Goal: Task Accomplishment & Management: Complete application form

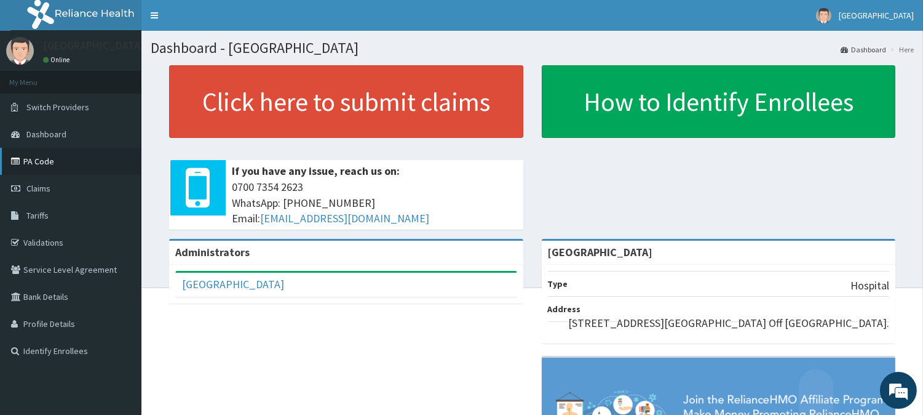
click at [37, 158] on link "PA Code" at bounding box center [70, 161] width 141 height 27
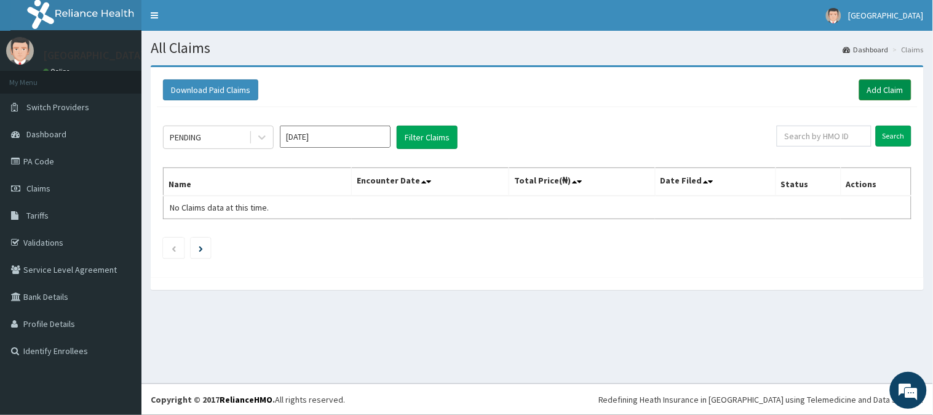
click at [880, 86] on link "Add Claim" at bounding box center [885, 89] width 52 height 21
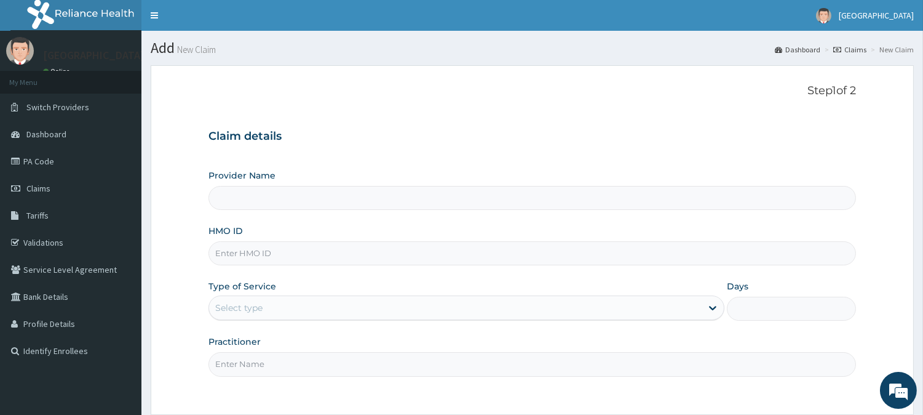
click at [274, 257] on input "HMO ID" at bounding box center [533, 253] width 648 height 24
type input "[GEOGRAPHIC_DATA]"
type input "SRS/10614/A"
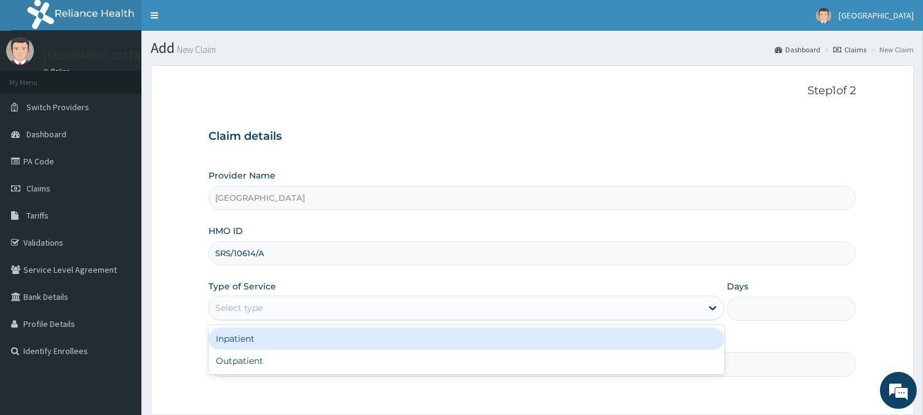
click at [575, 308] on div "Select type" at bounding box center [455, 308] width 493 height 20
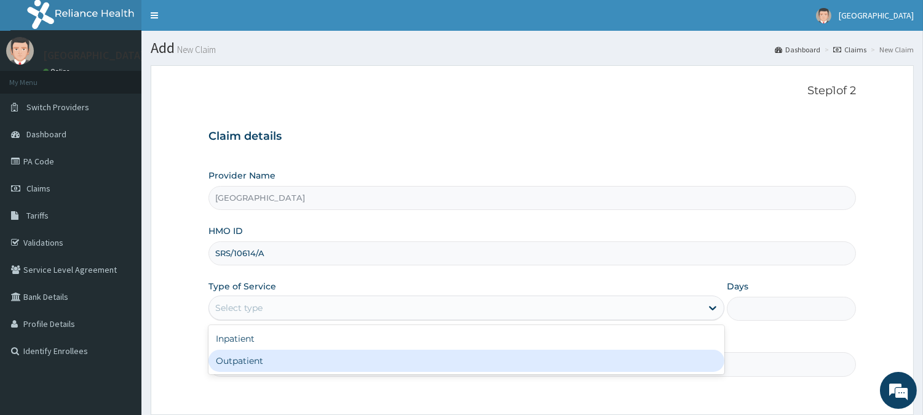
click at [556, 357] on div "Outpatient" at bounding box center [467, 360] width 516 height 22
type input "1"
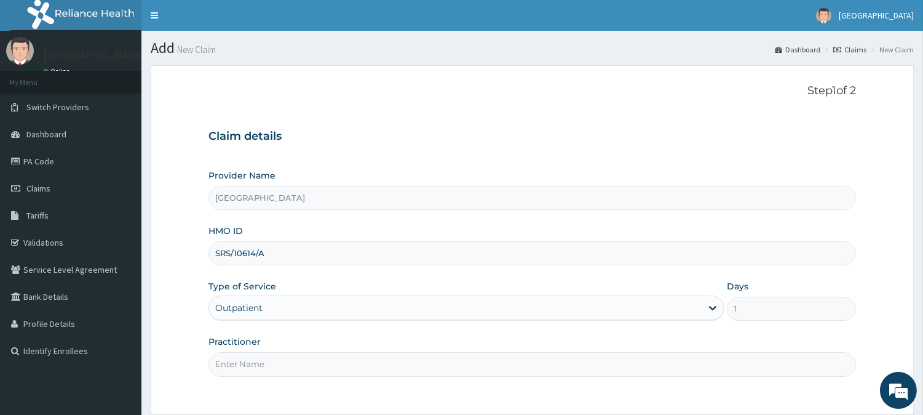
click at [394, 361] on input "Practitioner" at bounding box center [533, 364] width 648 height 24
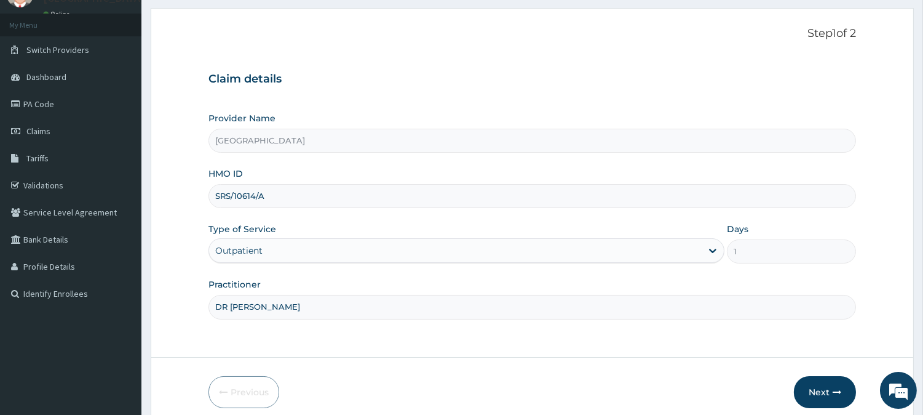
scroll to position [110, 0]
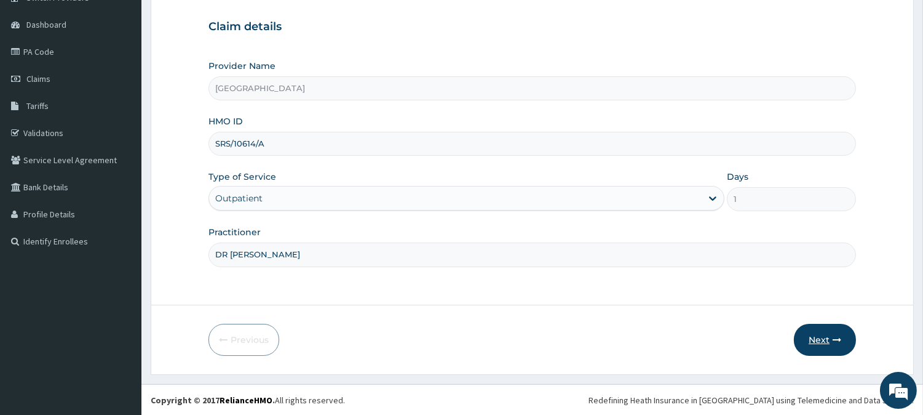
type input "DR IYKE"
click at [822, 346] on button "Next" at bounding box center [825, 340] width 62 height 32
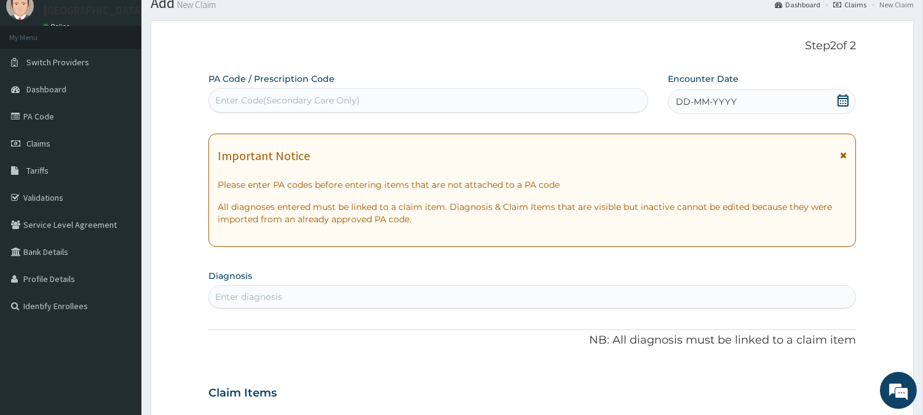
scroll to position [0, 0]
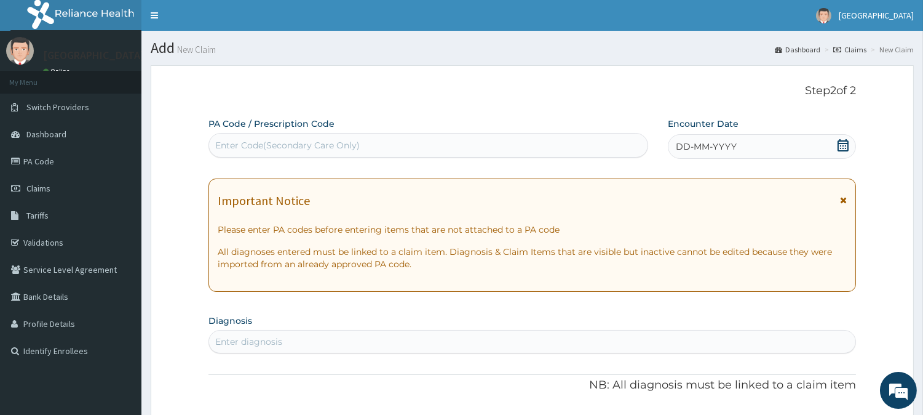
click at [840, 145] on icon at bounding box center [843, 145] width 12 height 12
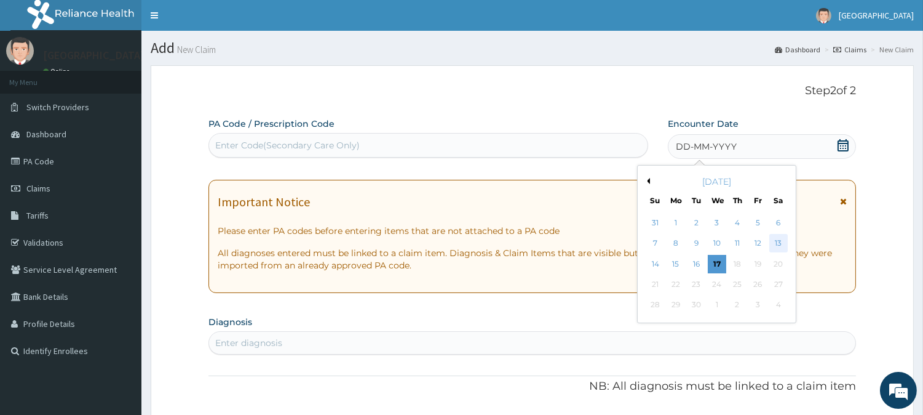
click at [771, 244] on div "13" at bounding box center [778, 243] width 18 height 18
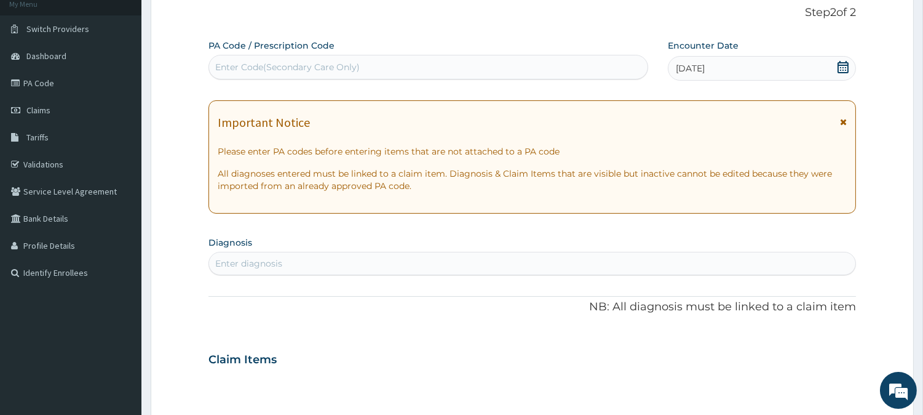
scroll to position [137, 0]
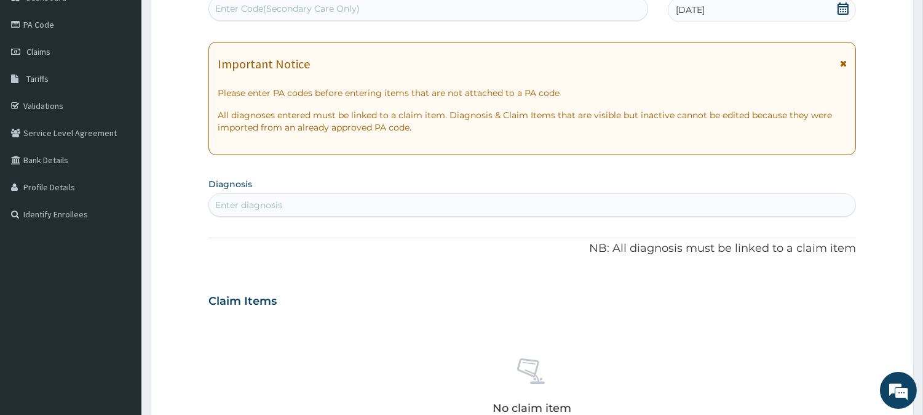
click at [297, 213] on div "Enter diagnosis" at bounding box center [532, 205] width 647 height 20
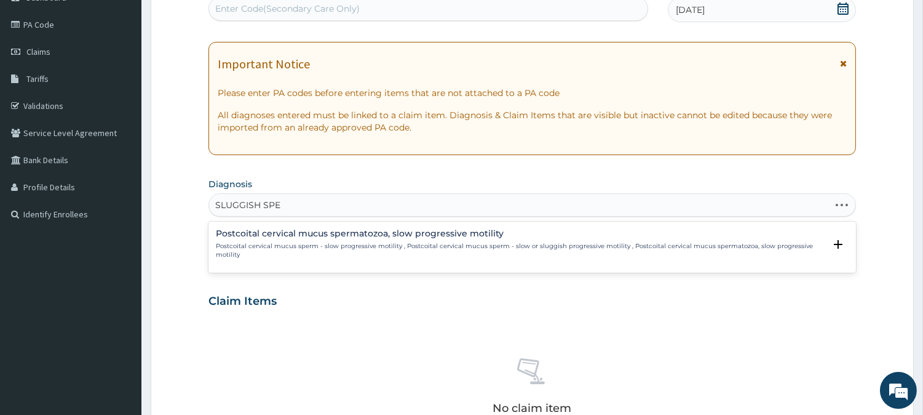
type input "SLUGGISH SPER"
click at [383, 237] on h4 "Postcoital cervical mucus spermatozoa, slow progressive motility" at bounding box center [520, 233] width 609 height 9
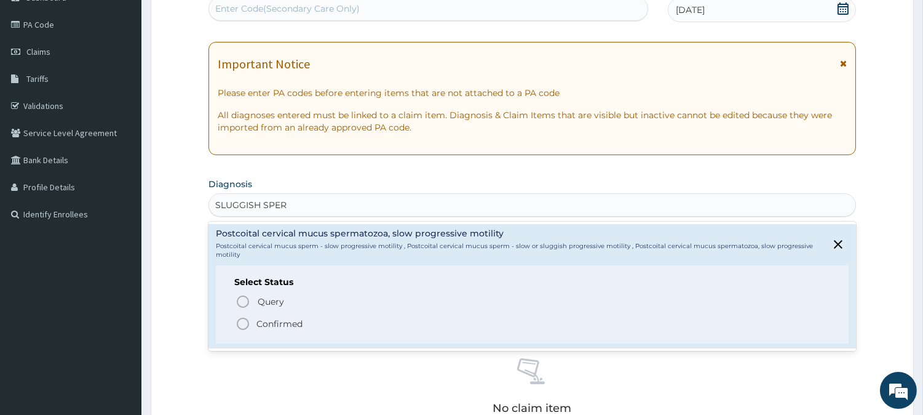
click at [236, 316] on icon "status option filled" at bounding box center [243, 323] width 15 height 15
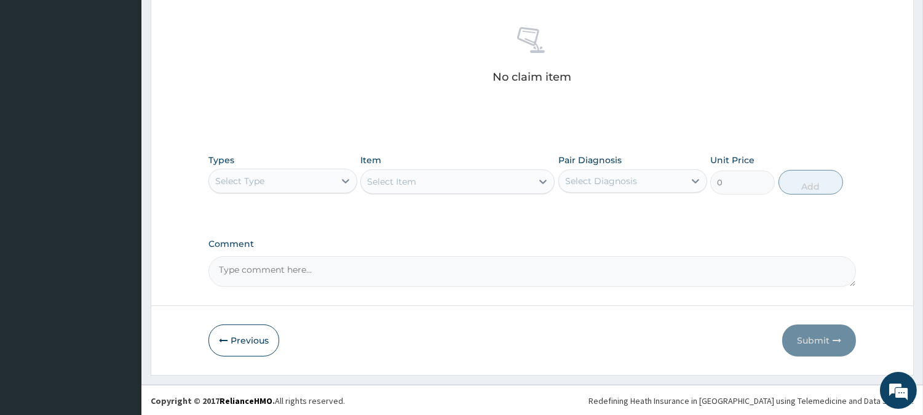
scroll to position [472, 0]
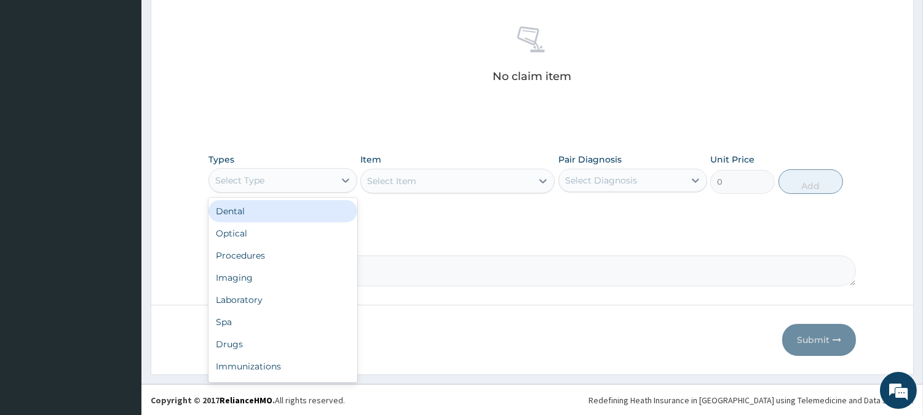
click at [299, 174] on div "Select Type" at bounding box center [271, 180] width 125 height 20
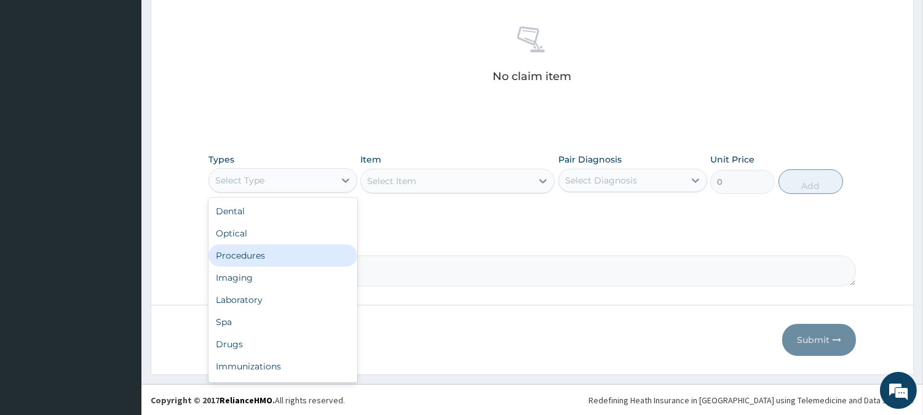
click at [250, 256] on div "Procedures" at bounding box center [283, 255] width 149 height 22
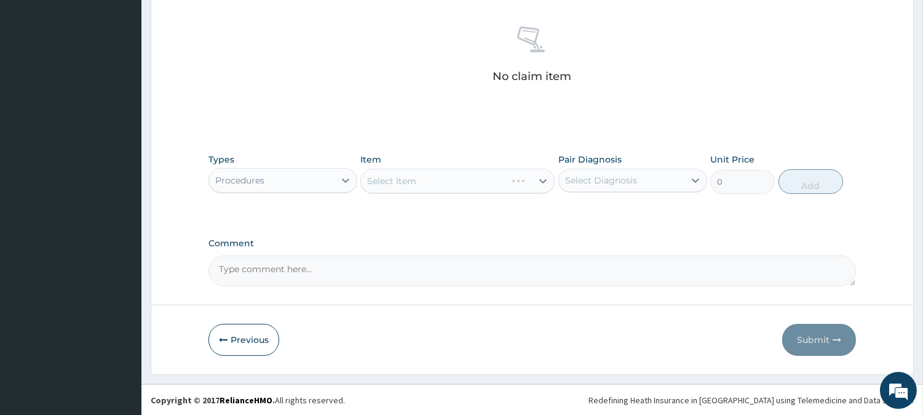
click at [415, 181] on div "Select Item" at bounding box center [457, 181] width 194 height 25
click at [415, 181] on div "Select Item" at bounding box center [391, 181] width 49 height 12
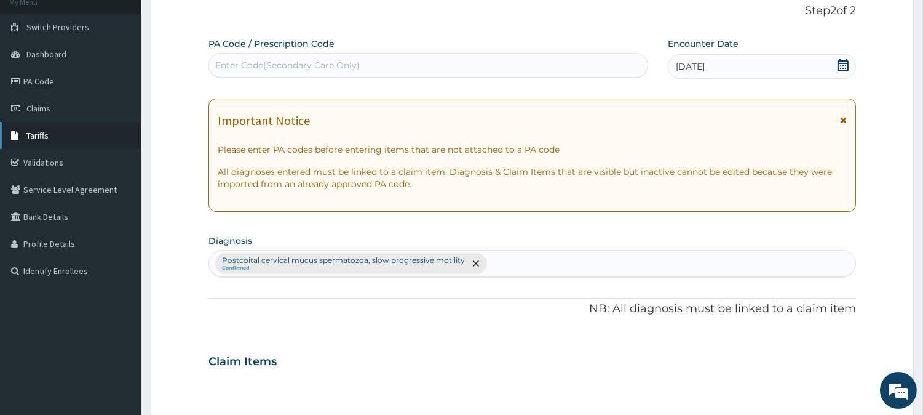
scroll to position [62, 0]
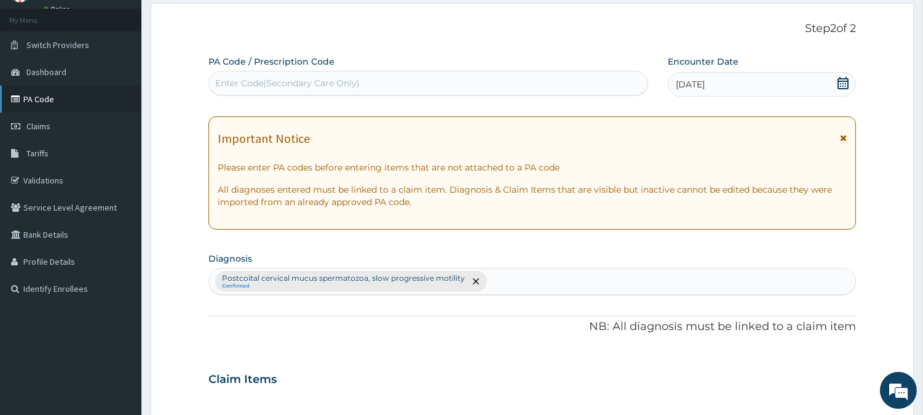
type input "GY"
click at [53, 97] on link "PA Code" at bounding box center [70, 99] width 141 height 27
